Goal: Transaction & Acquisition: Purchase product/service

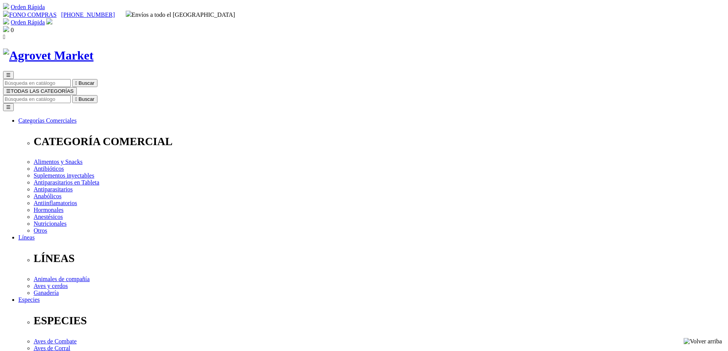
select select "86"
